Goal: Task Accomplishment & Management: Manage account settings

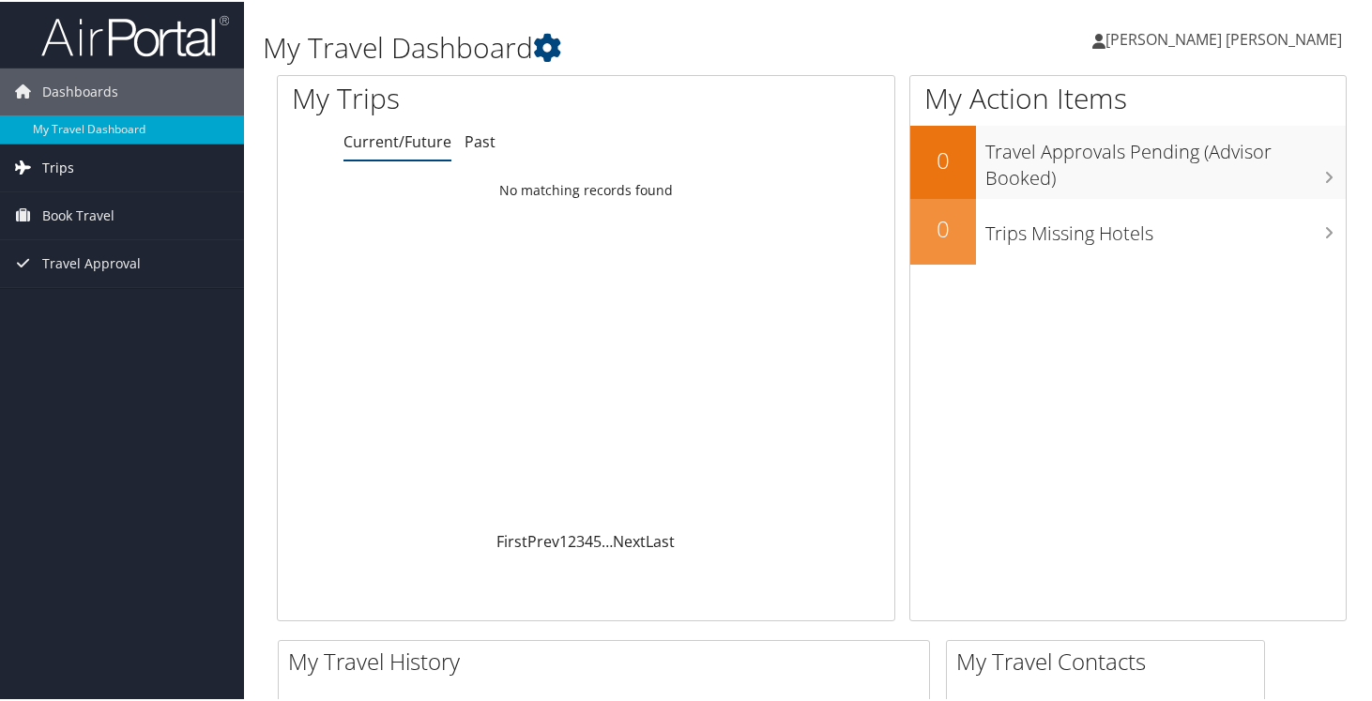
click at [93, 159] on link "Trips" at bounding box center [122, 166] width 244 height 47
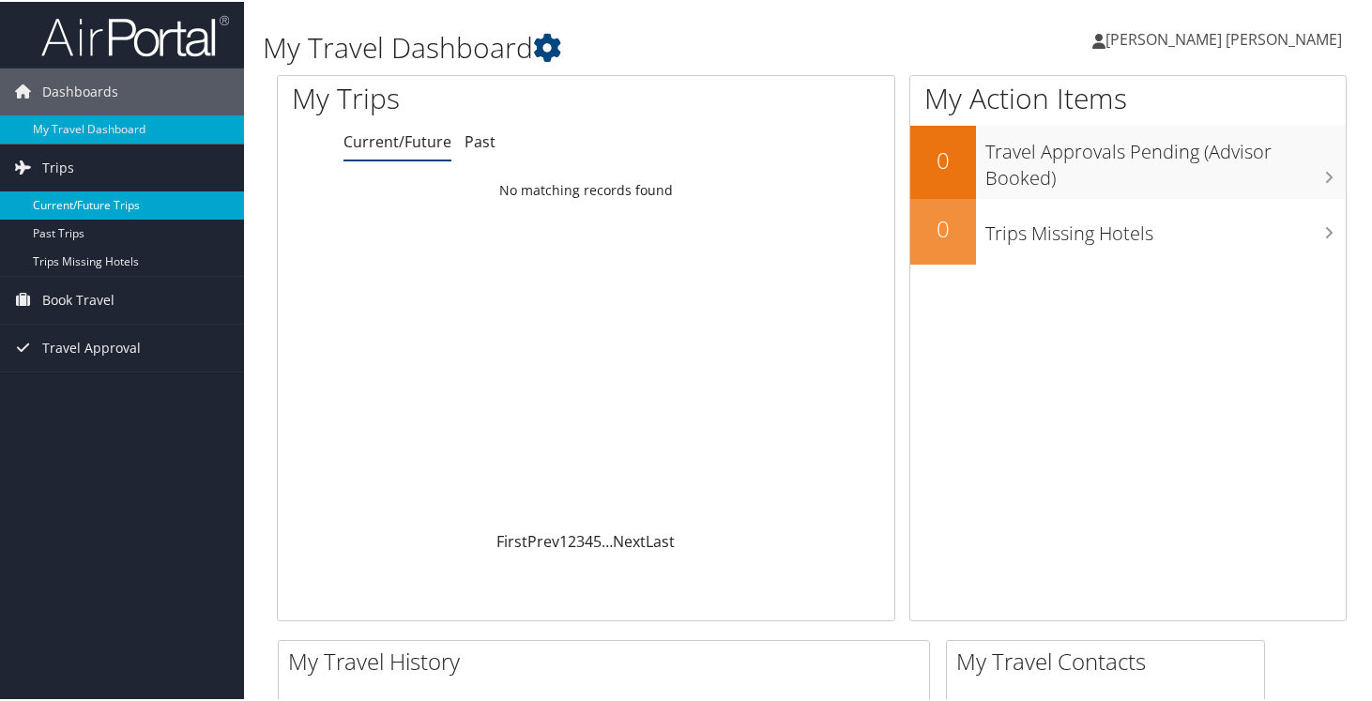
click at [77, 200] on link "Current/Future Trips" at bounding box center [122, 204] width 244 height 28
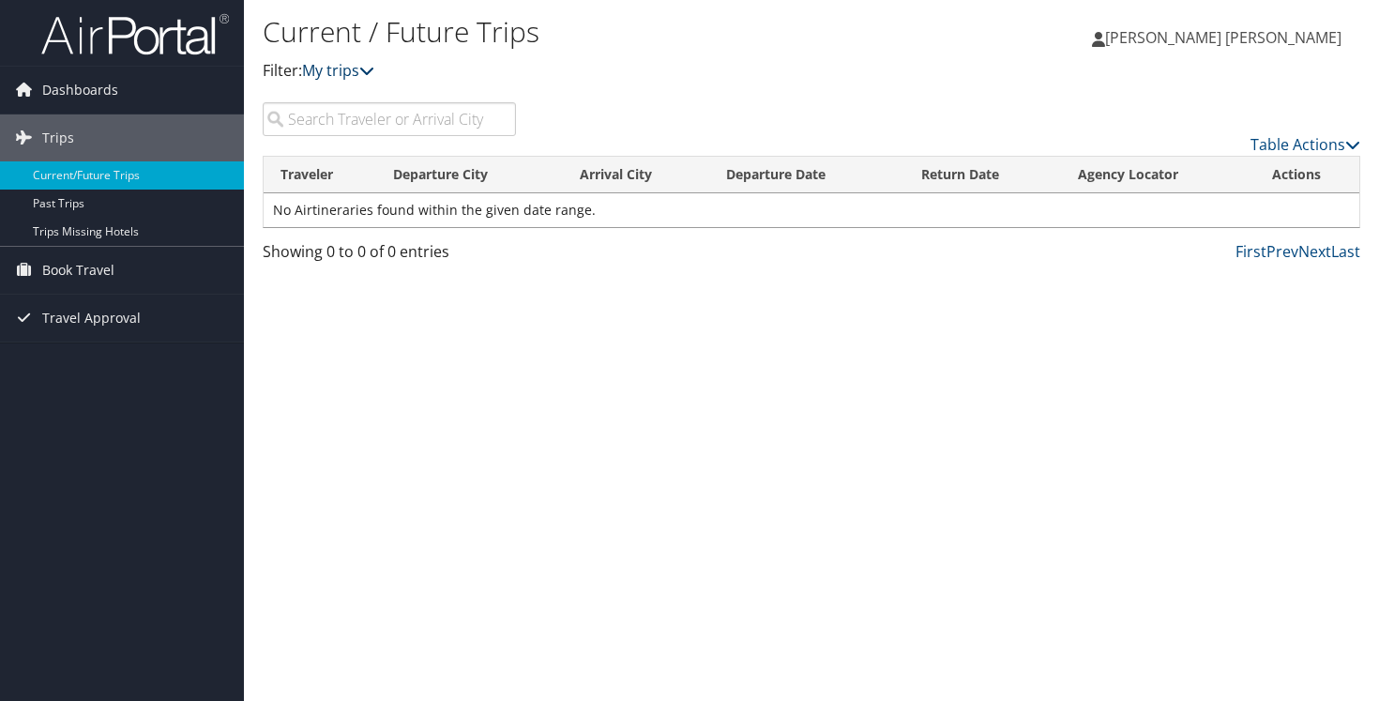
click at [373, 77] on icon at bounding box center [366, 70] width 15 height 15
click at [357, 58] on div "Current / Future Trips Filter: My trips" at bounding box center [629, 47] width 732 height 71
click at [91, 196] on link "Past Trips" at bounding box center [122, 204] width 244 height 28
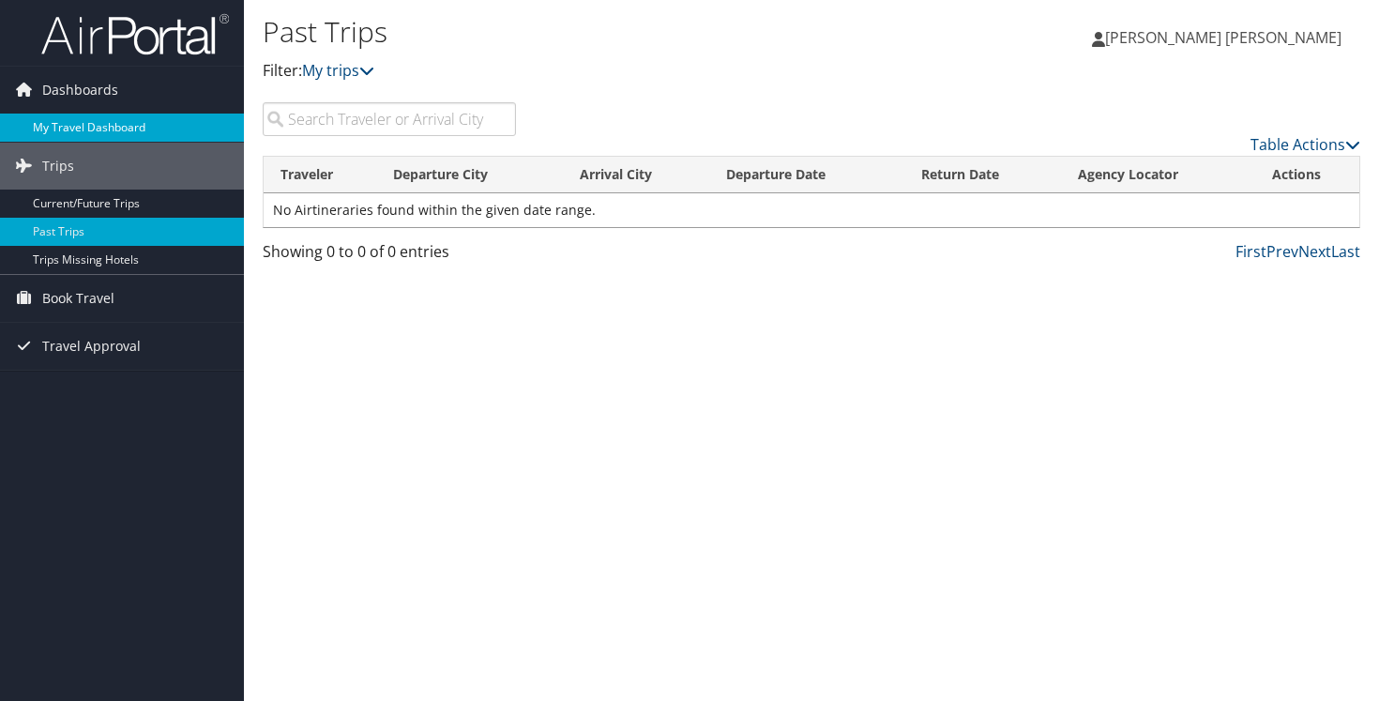
click at [57, 128] on link "My Travel Dashboard" at bounding box center [122, 128] width 244 height 28
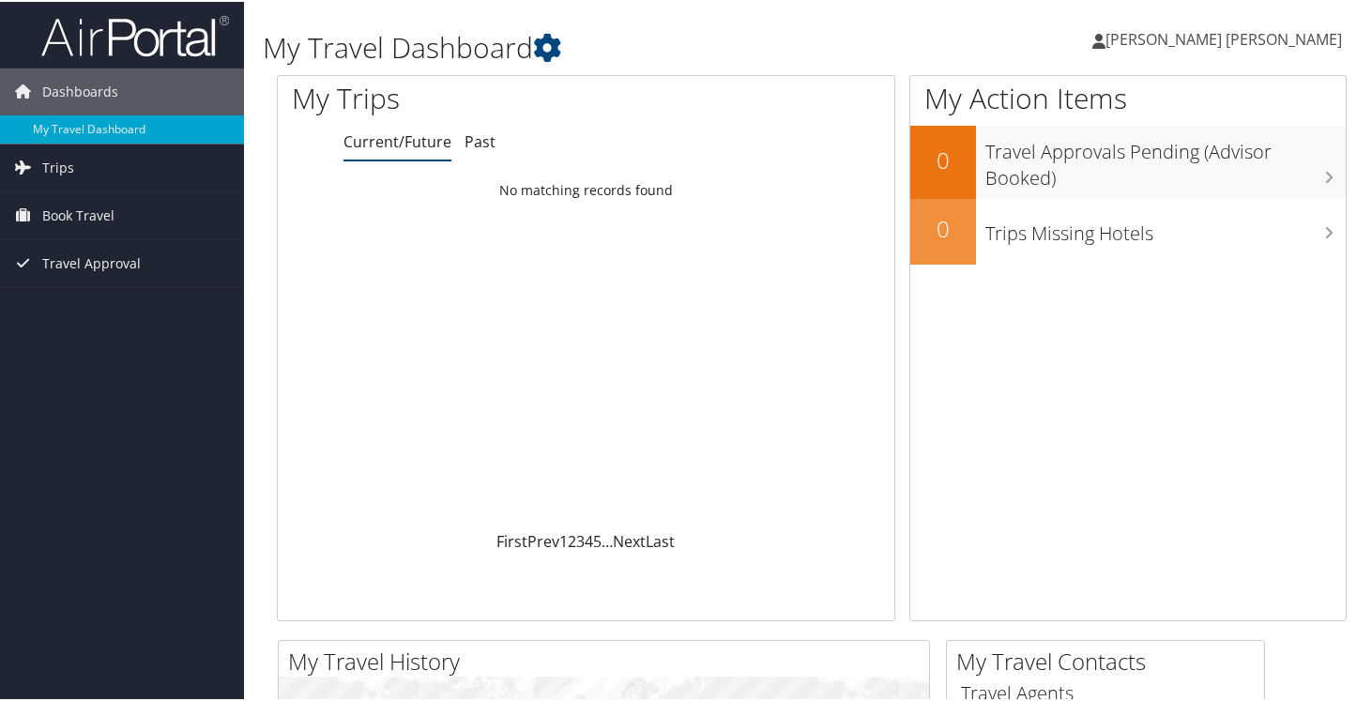
click at [446, 120] on div "My Trips" at bounding box center [457, 99] width 359 height 50
click at [469, 139] on link "Past" at bounding box center [479, 139] width 31 height 21
click at [391, 145] on link "Current/Future" at bounding box center [397, 139] width 108 height 21
click at [73, 211] on span "Book Travel" at bounding box center [78, 213] width 72 height 47
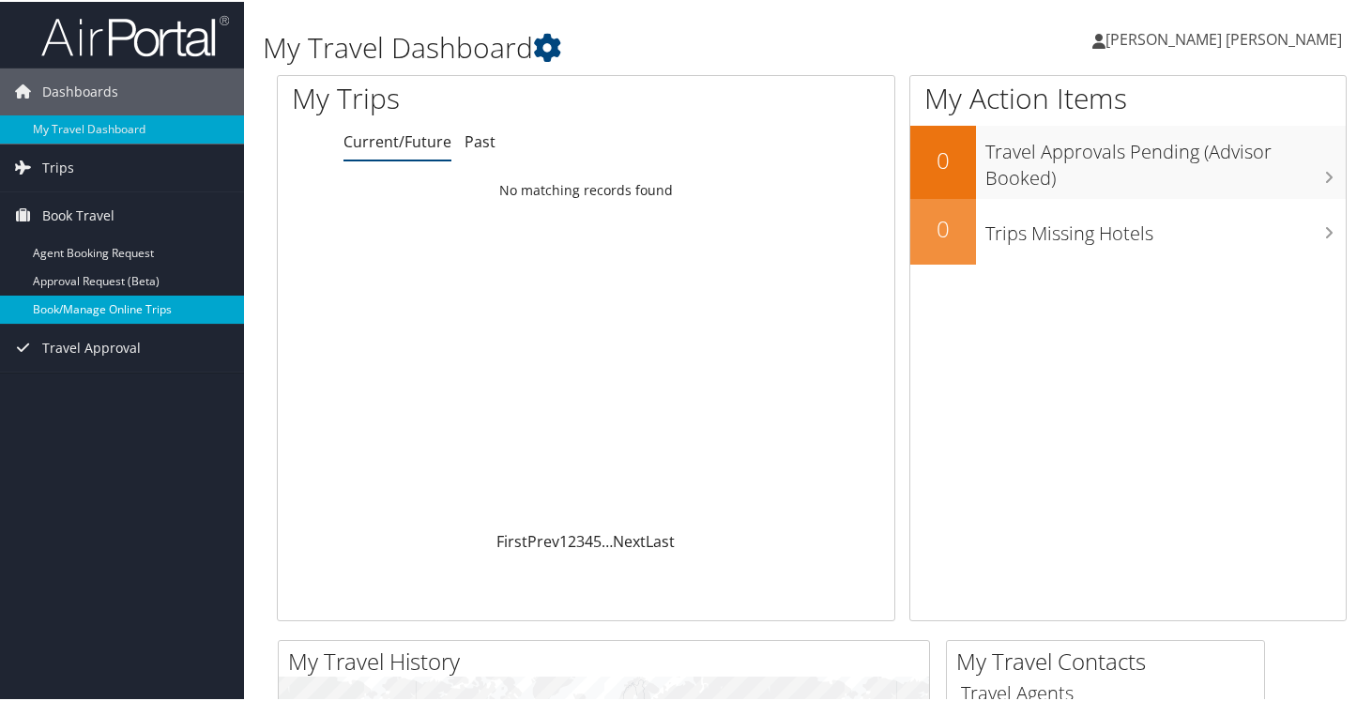
click at [98, 305] on link "Book/Manage Online Trips" at bounding box center [122, 308] width 244 height 28
